Goal: Information Seeking & Learning: Learn about a topic

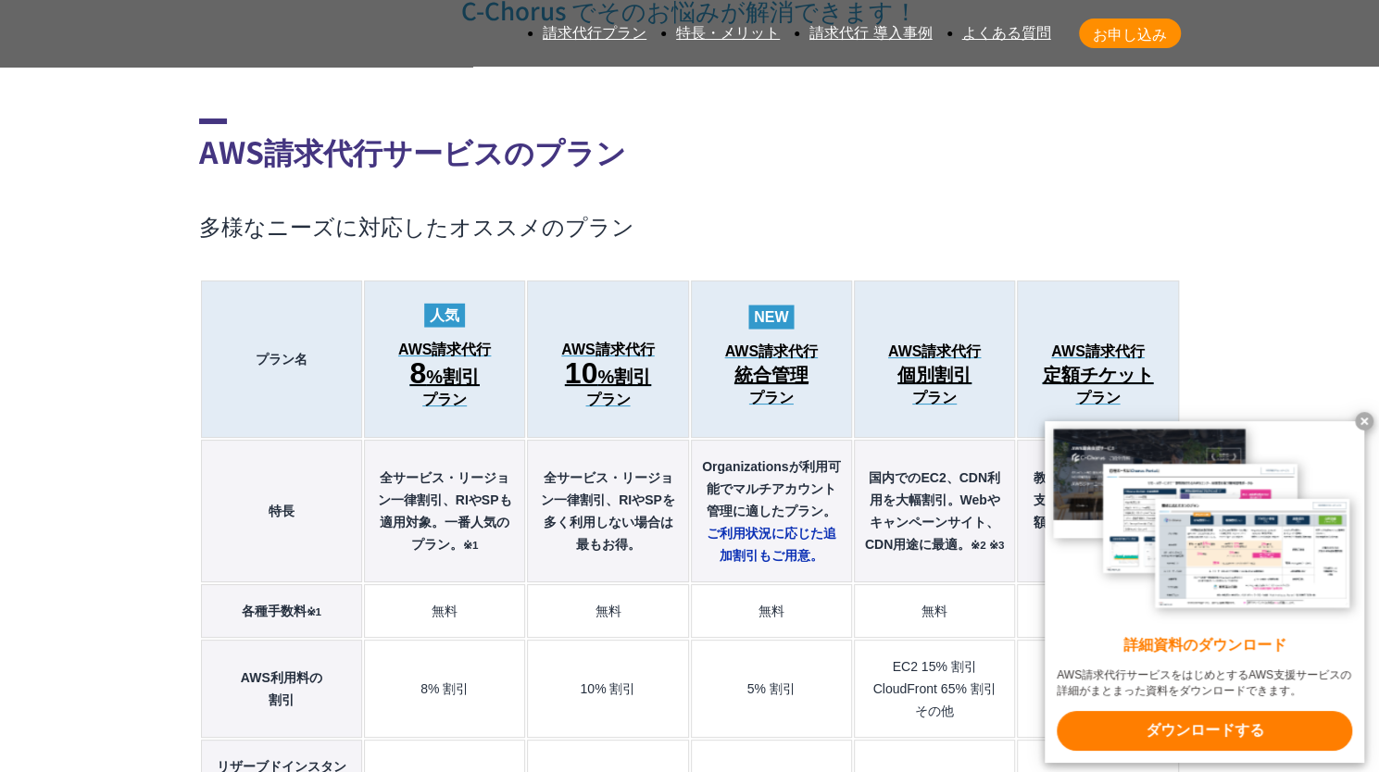
scroll to position [2129, 0]
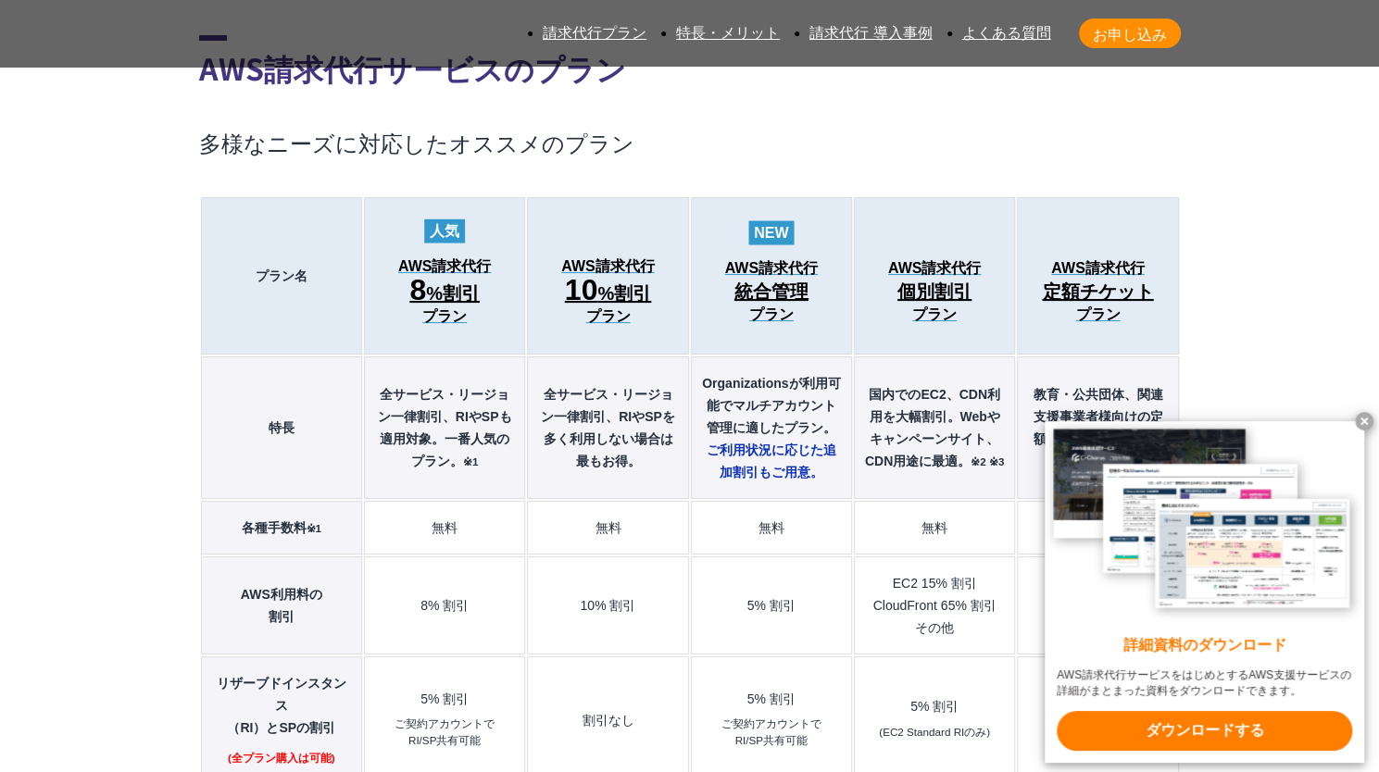
click at [1363, 419] on x-t at bounding box center [1364, 421] width 19 height 19
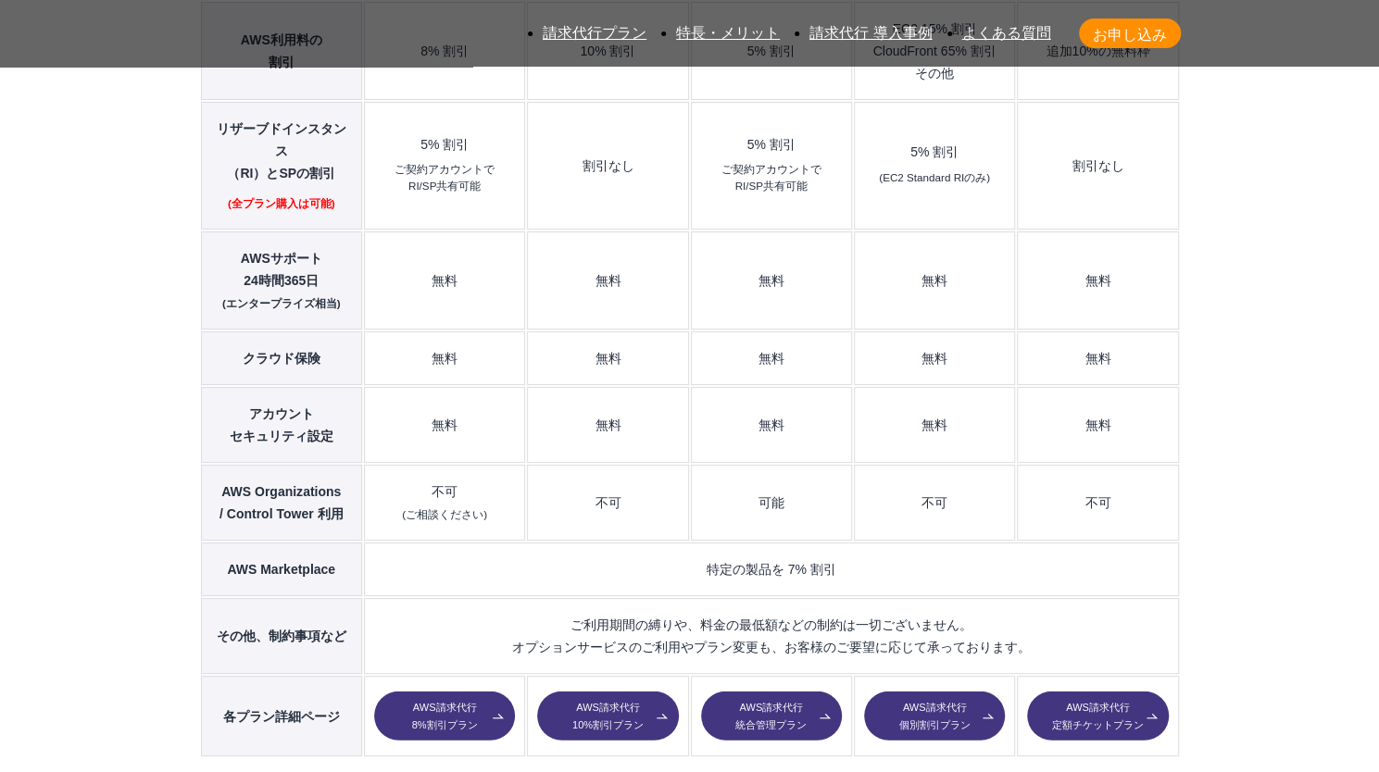
scroll to position [2685, 0]
click at [772, 691] on link "AWS請求代行 統合管理プラン" at bounding box center [771, 716] width 141 height 50
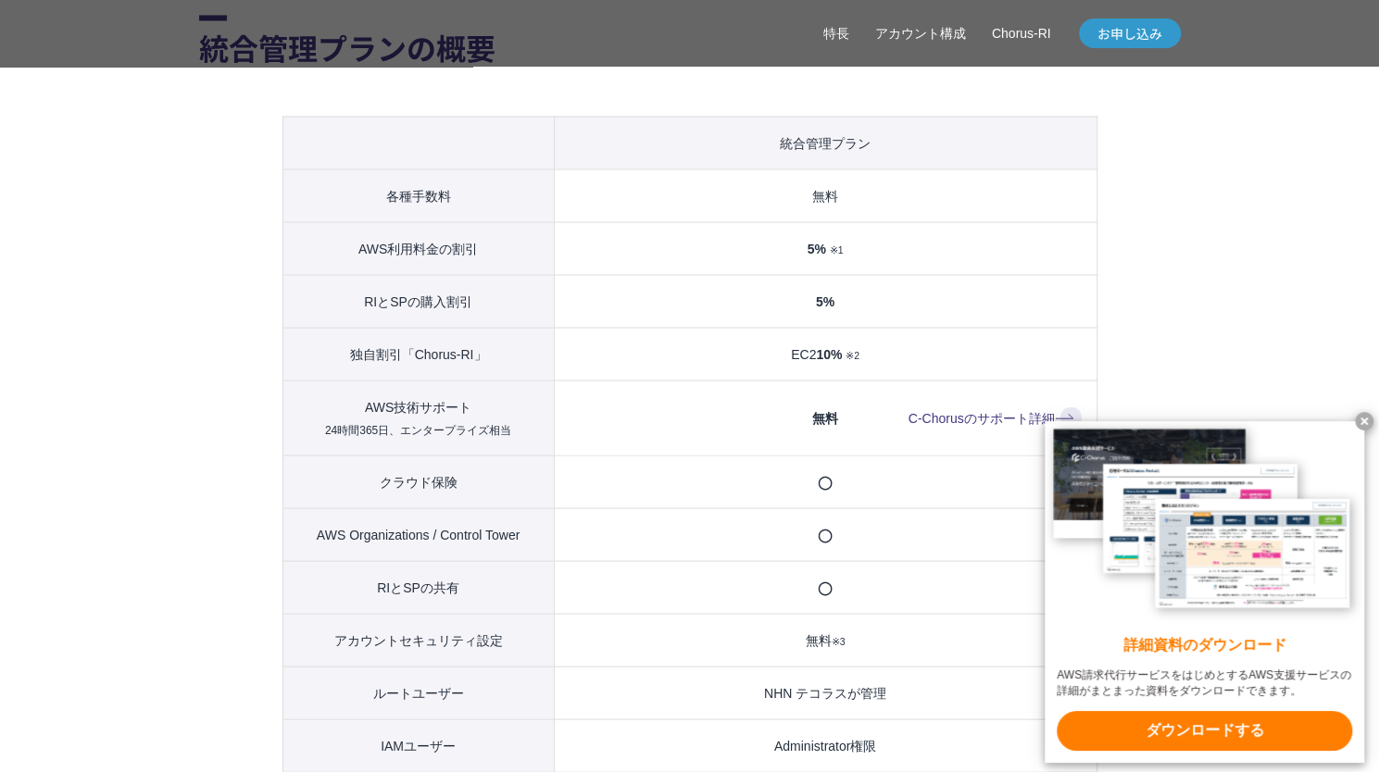
scroll to position [2037, 0]
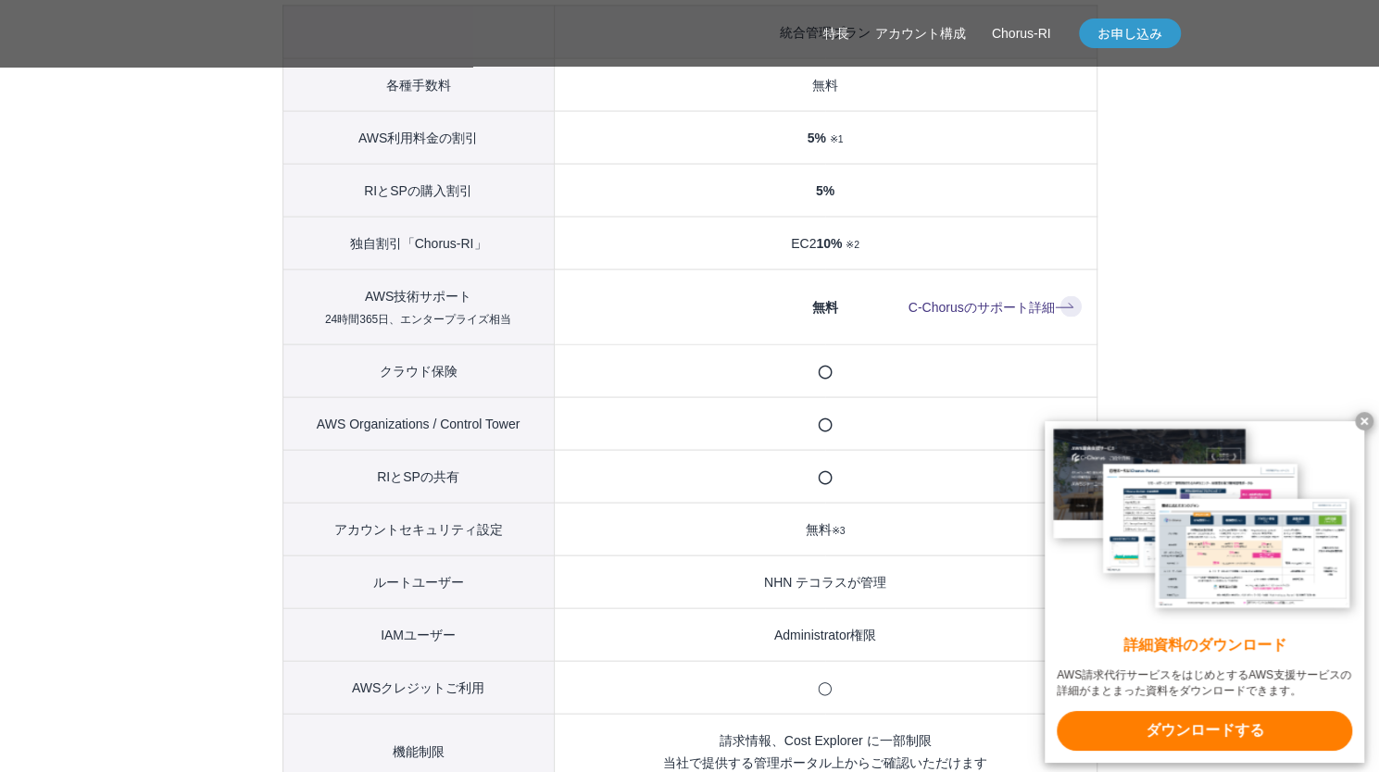
click at [1368, 417] on x-t at bounding box center [1364, 421] width 19 height 19
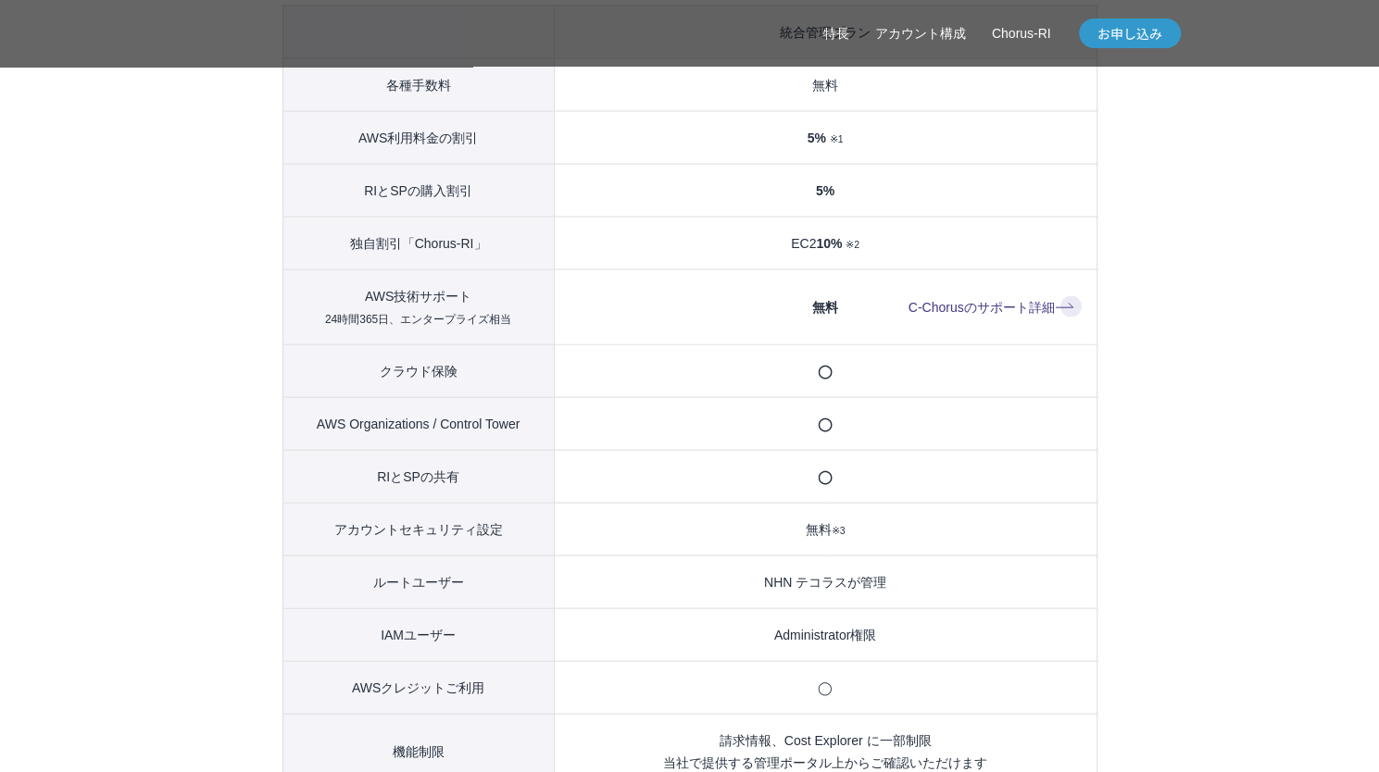
scroll to position [2222, 0]
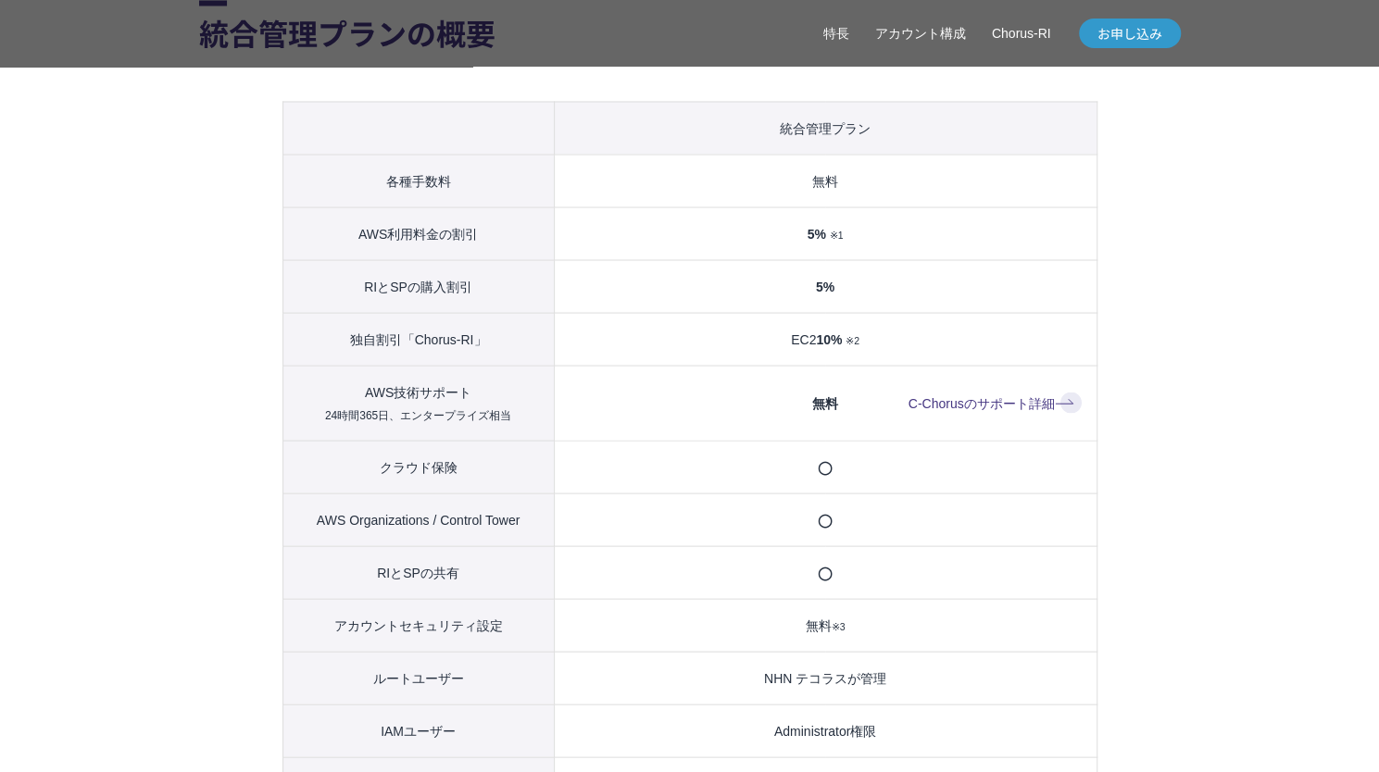
scroll to position [1944, 0]
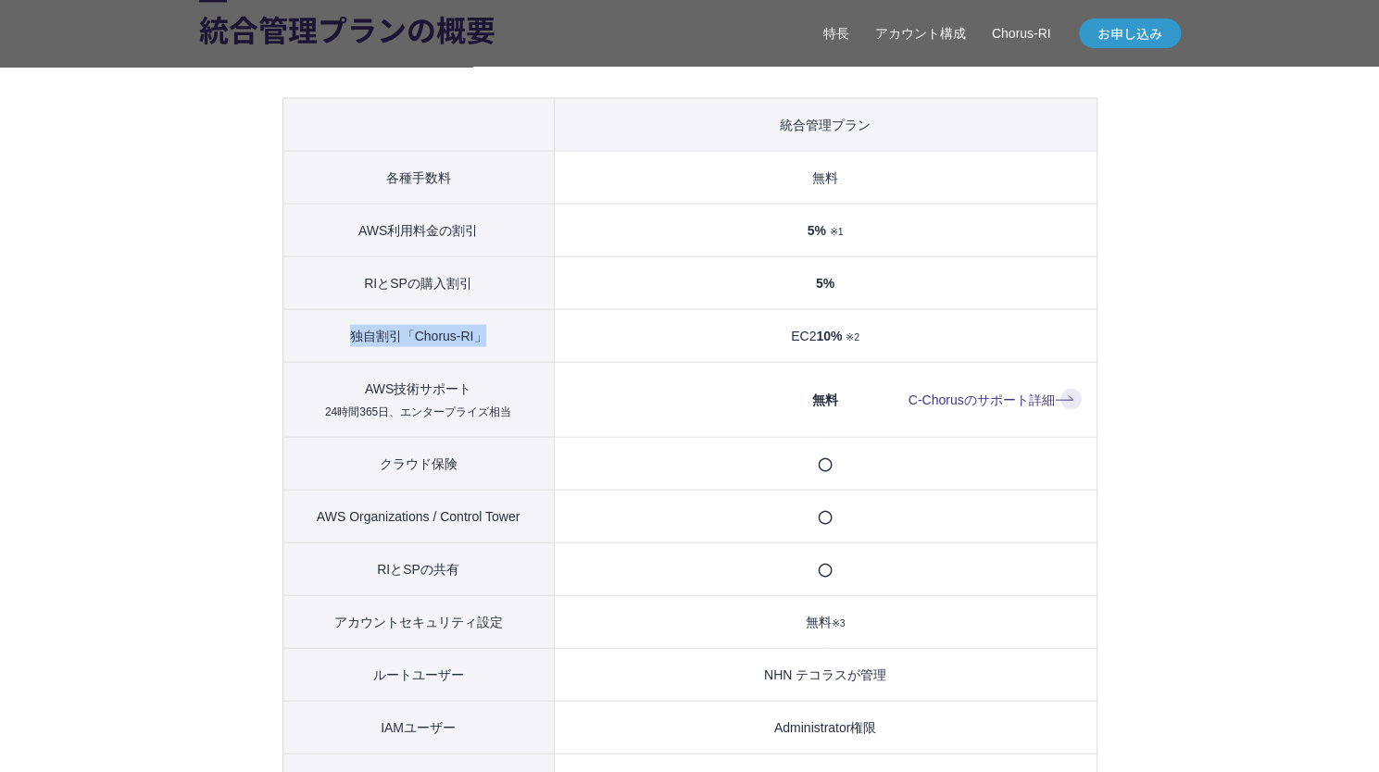
drag, startPoint x: 341, startPoint y: 360, endPoint x: 488, endPoint y: 360, distance: 147.2
click at [488, 360] on th "独自割引「Chorus-RI」" at bounding box center [417, 334] width 271 height 53
click at [640, 358] on td "EC2 10% ※2" at bounding box center [825, 334] width 543 height 53
drag, startPoint x: 687, startPoint y: 367, endPoint x: 554, endPoint y: 369, distance: 133.4
click at [554, 361] on td "EC2 10% ※2" at bounding box center [825, 334] width 543 height 53
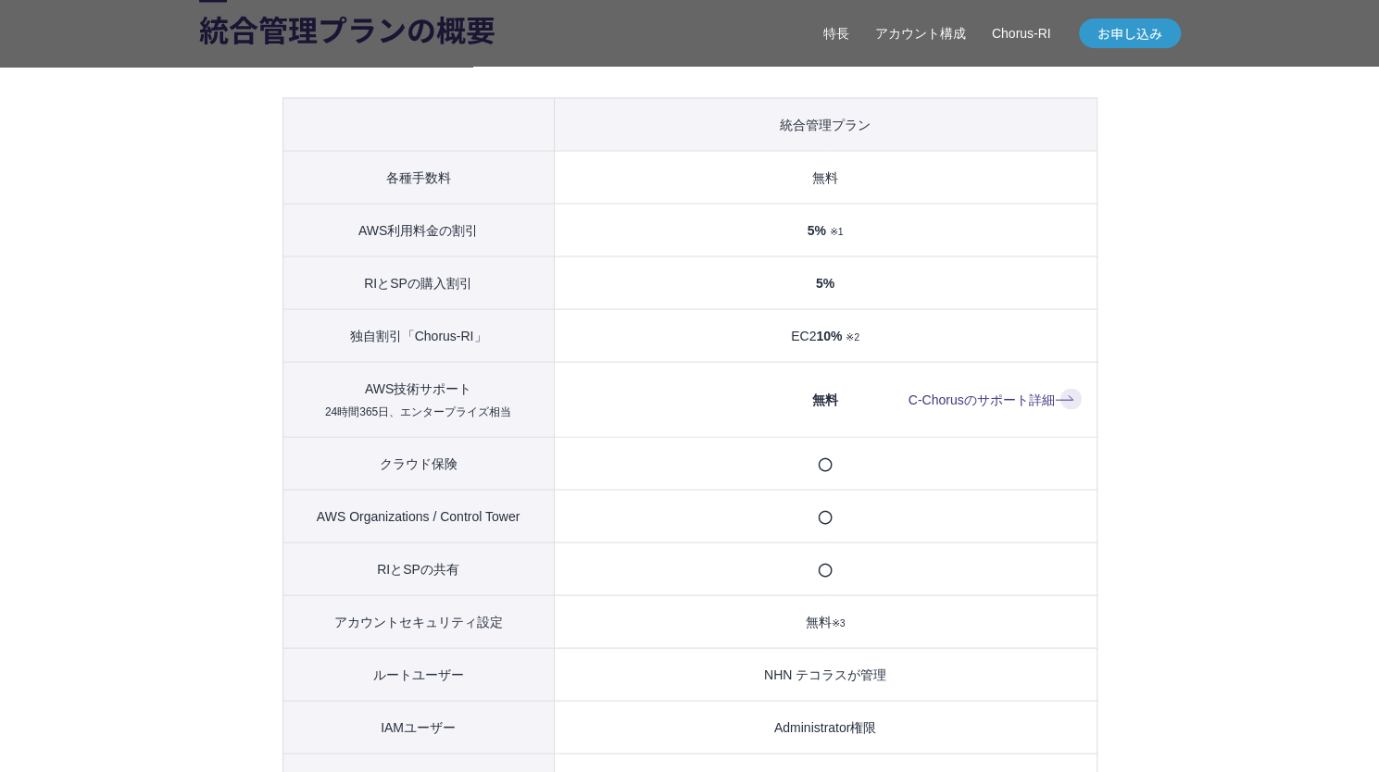
scroll to position [2407, 0]
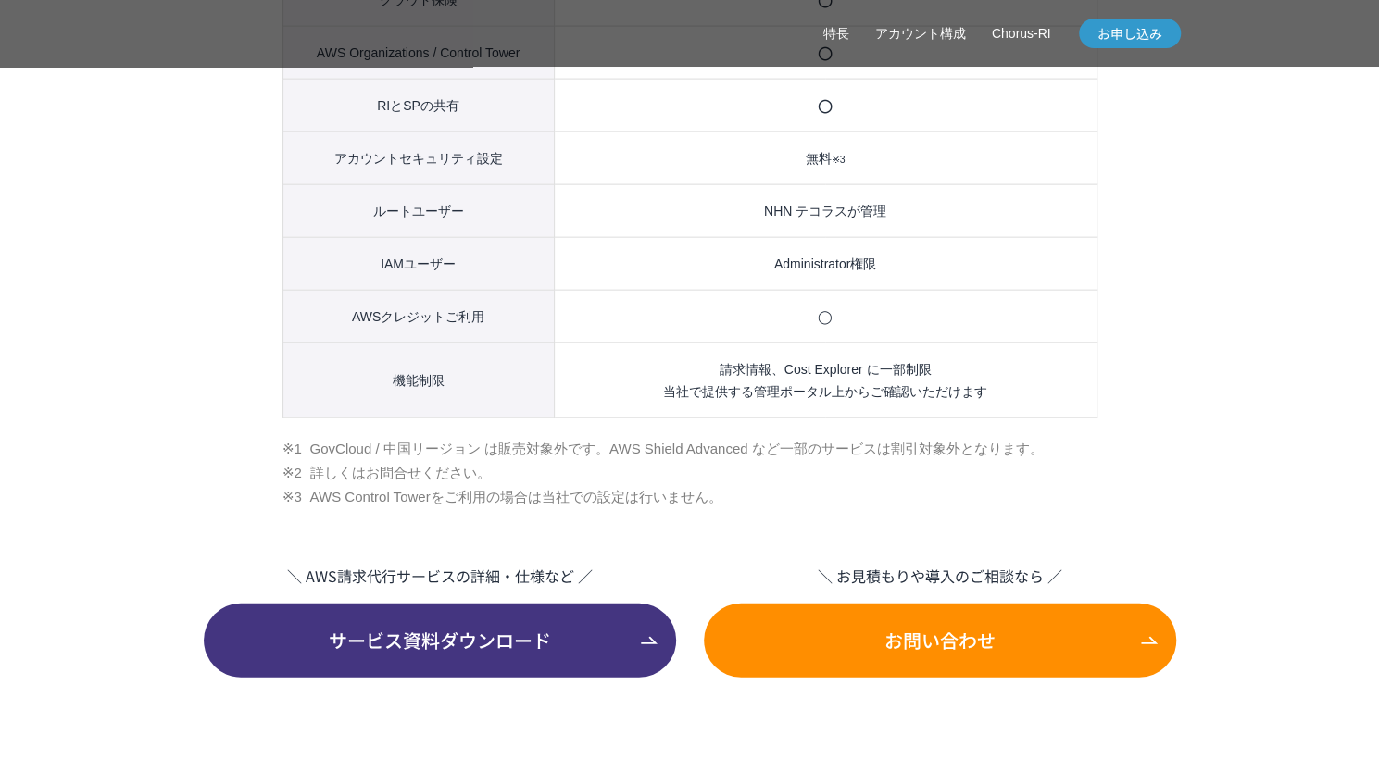
click at [199, 327] on section "統合管理プランの概要 統合管理プラン 各種手数料 無料 AWS利用料金の割引 5% ※1 RIとSPの購入割引 5% 独自割引「Chorus-RI」 EC2 …" at bounding box center [689, 22] width 981 height 1311
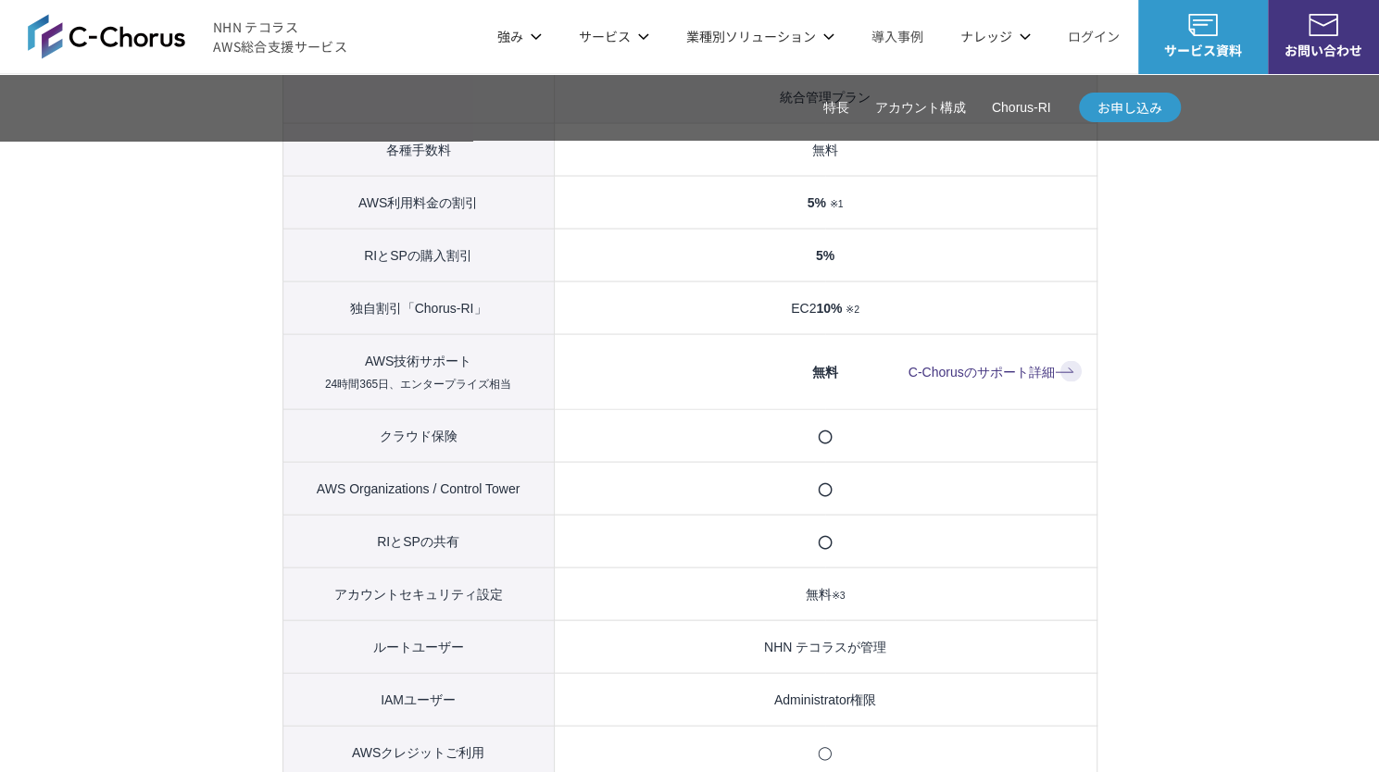
scroll to position [1944, 0]
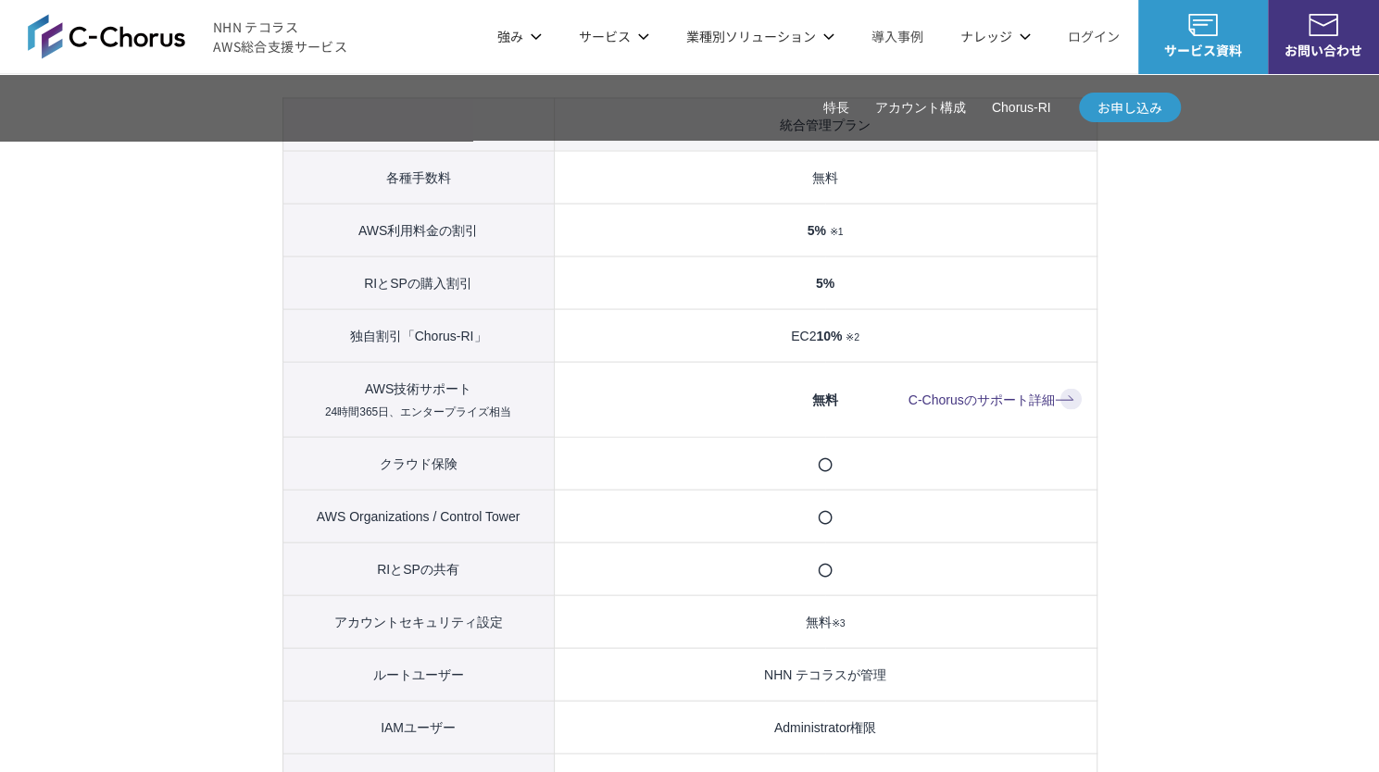
drag, startPoint x: 731, startPoint y: 278, endPoint x: 610, endPoint y: 279, distance: 121.3
click at [610, 256] on td "5% ※1" at bounding box center [825, 229] width 543 height 53
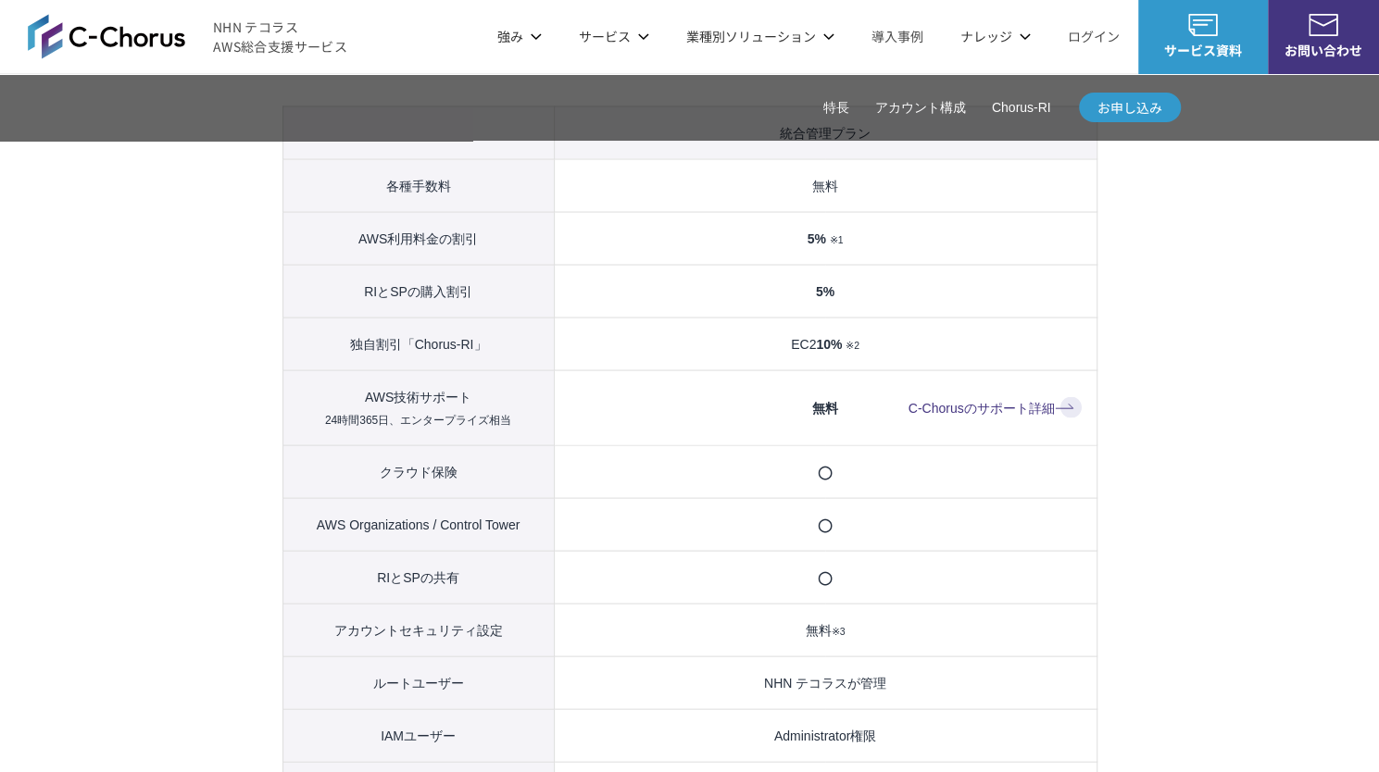
scroll to position [2037, 0]
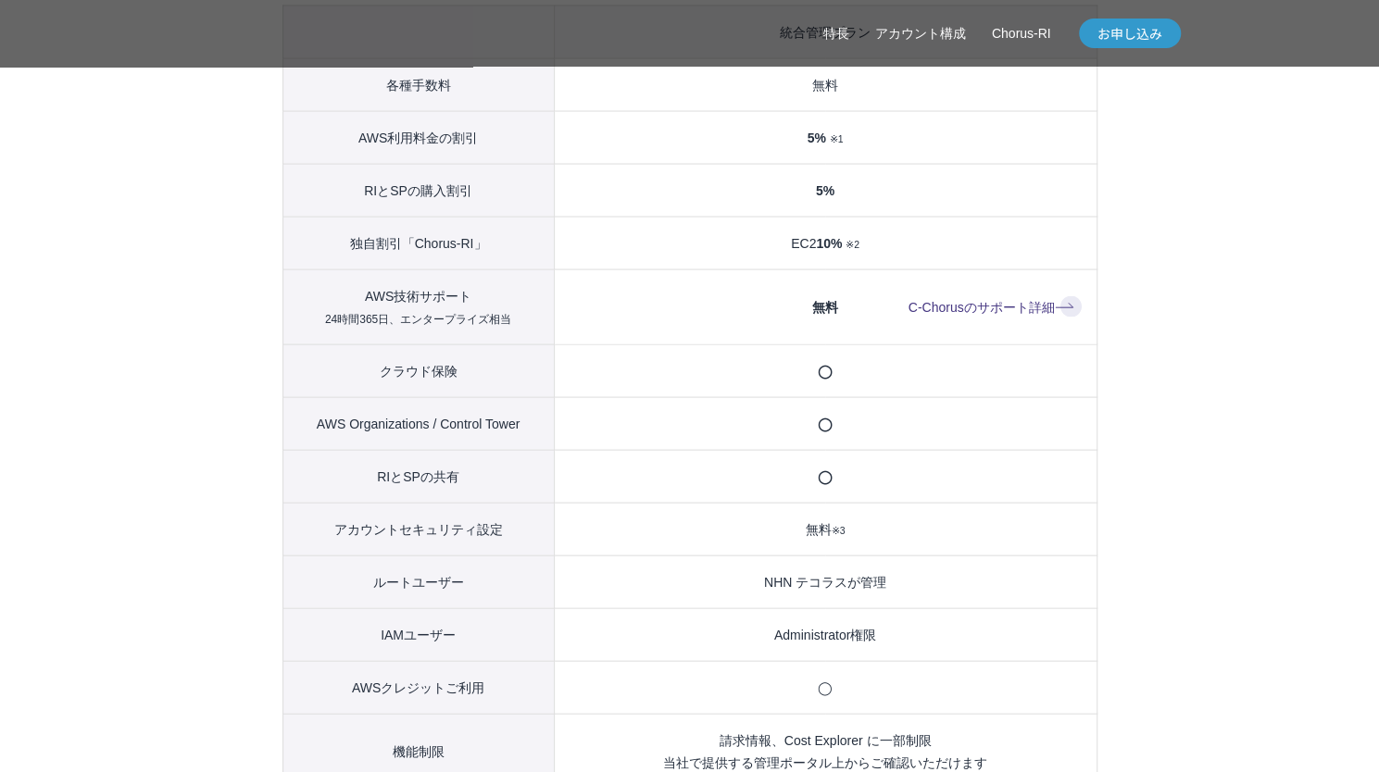
drag, startPoint x: 662, startPoint y: 321, endPoint x: 450, endPoint y: 323, distance: 212.0
click at [448, 326] on th "AWS技術サポート 24時間365日、エンタープライズ相当" at bounding box center [417, 306] width 271 height 75
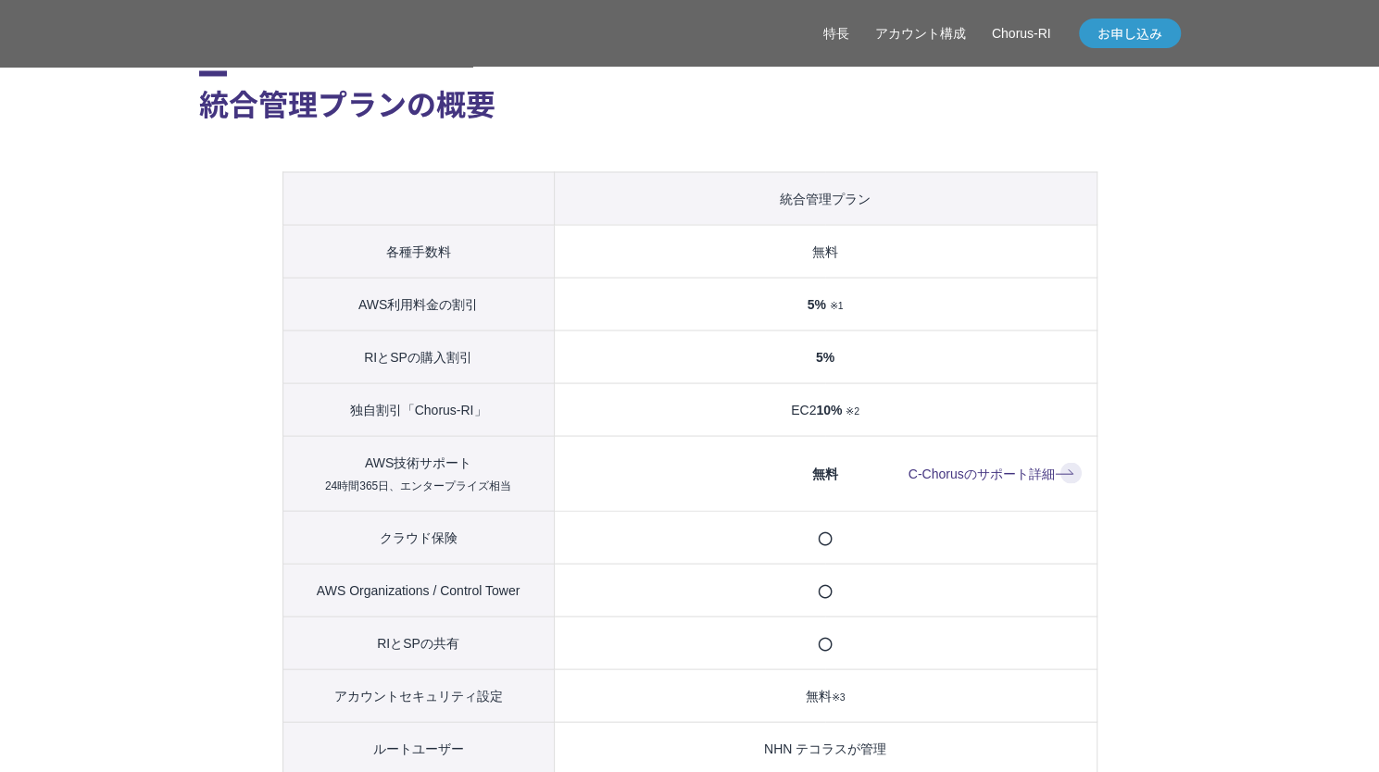
scroll to position [1944, 0]
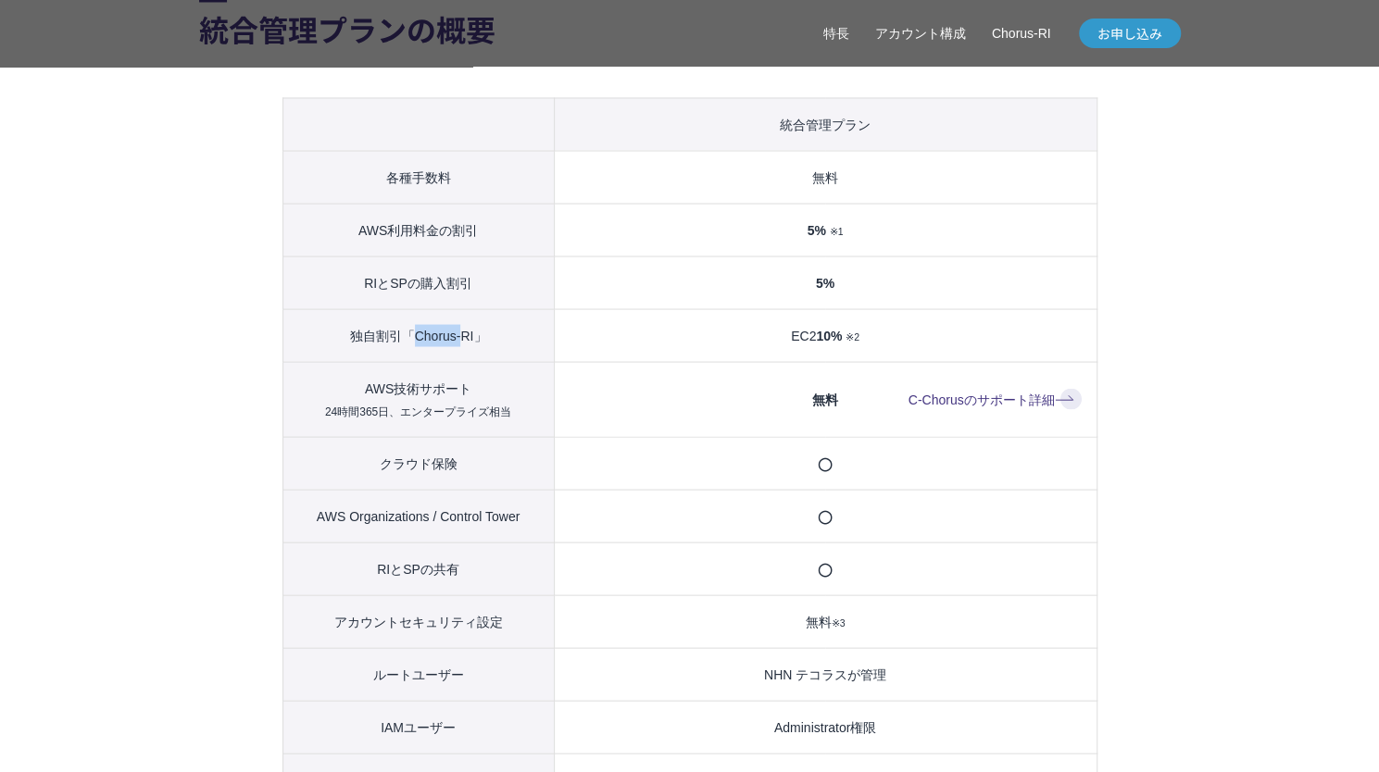
drag, startPoint x: 418, startPoint y: 359, endPoint x: 463, endPoint y: 364, distance: 44.7
click at [463, 361] on th "独自割引「Chorus-RI」" at bounding box center [417, 334] width 271 height 53
click at [534, 346] on th "独自割引「Chorus-RI」" at bounding box center [417, 334] width 271 height 53
drag, startPoint x: 681, startPoint y: 325, endPoint x: 583, endPoint y: 357, distance: 102.5
click at [583, 357] on td "EC2 10% ※2" at bounding box center [825, 334] width 543 height 53
